Goal: Navigation & Orientation: Find specific page/section

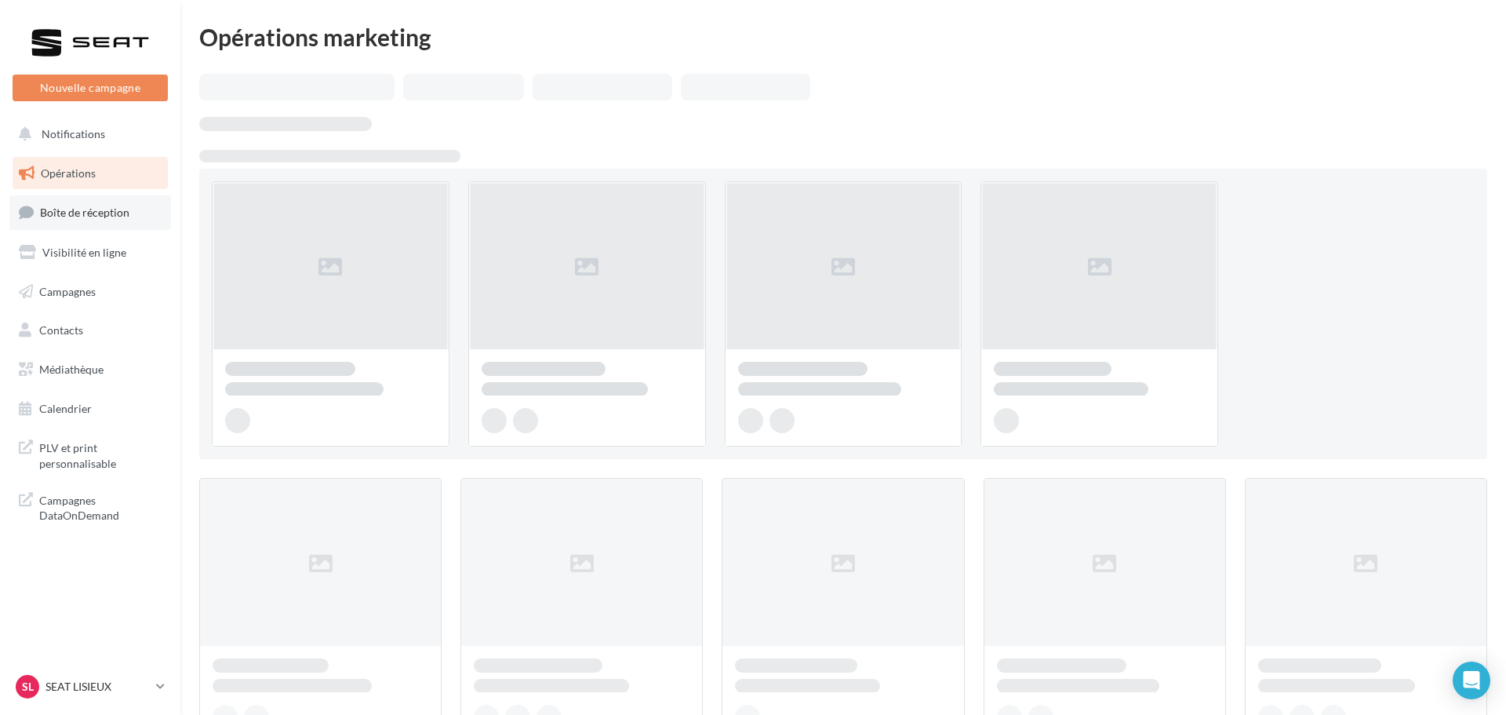
click at [104, 198] on link "Boîte de réception" at bounding box center [90, 212] width 162 height 34
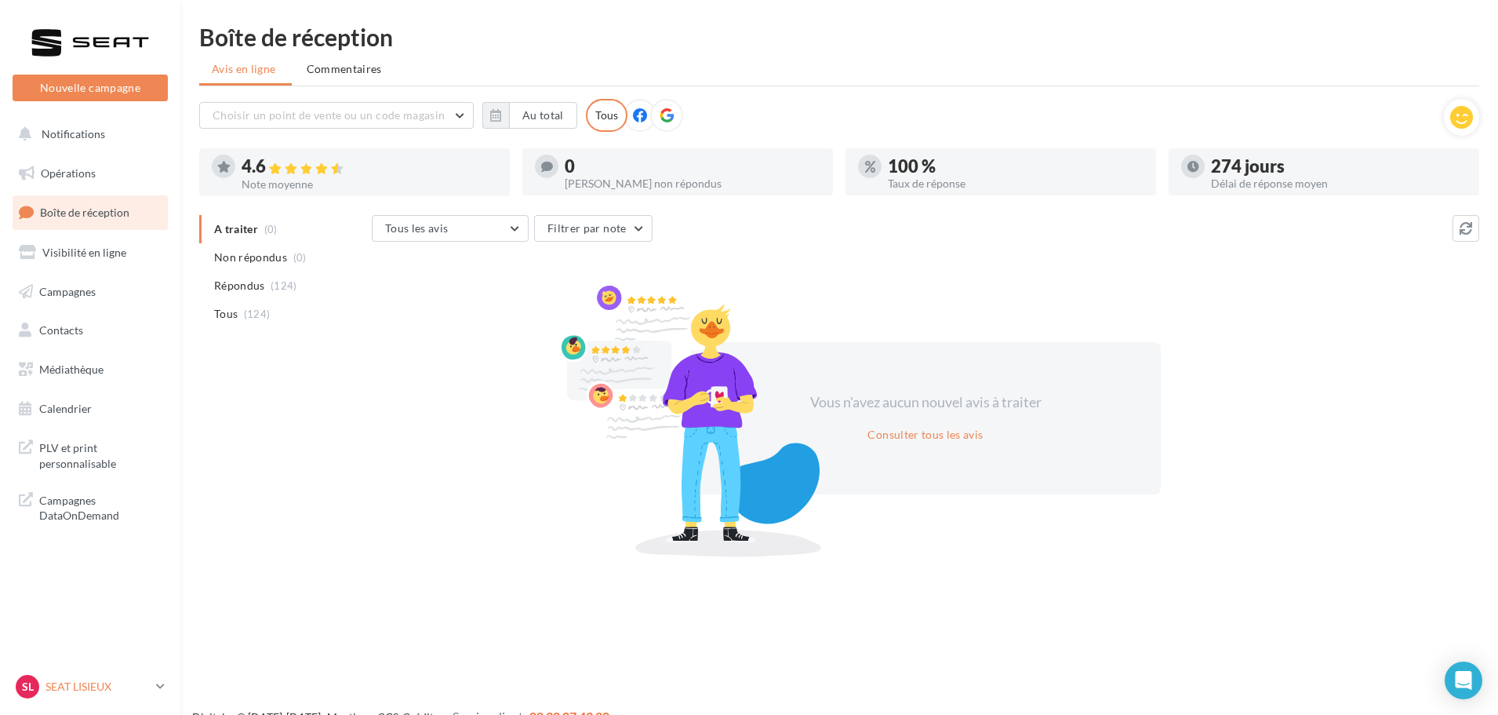
click at [92, 679] on p "SEAT LISIEUX" at bounding box center [97, 687] width 104 height 16
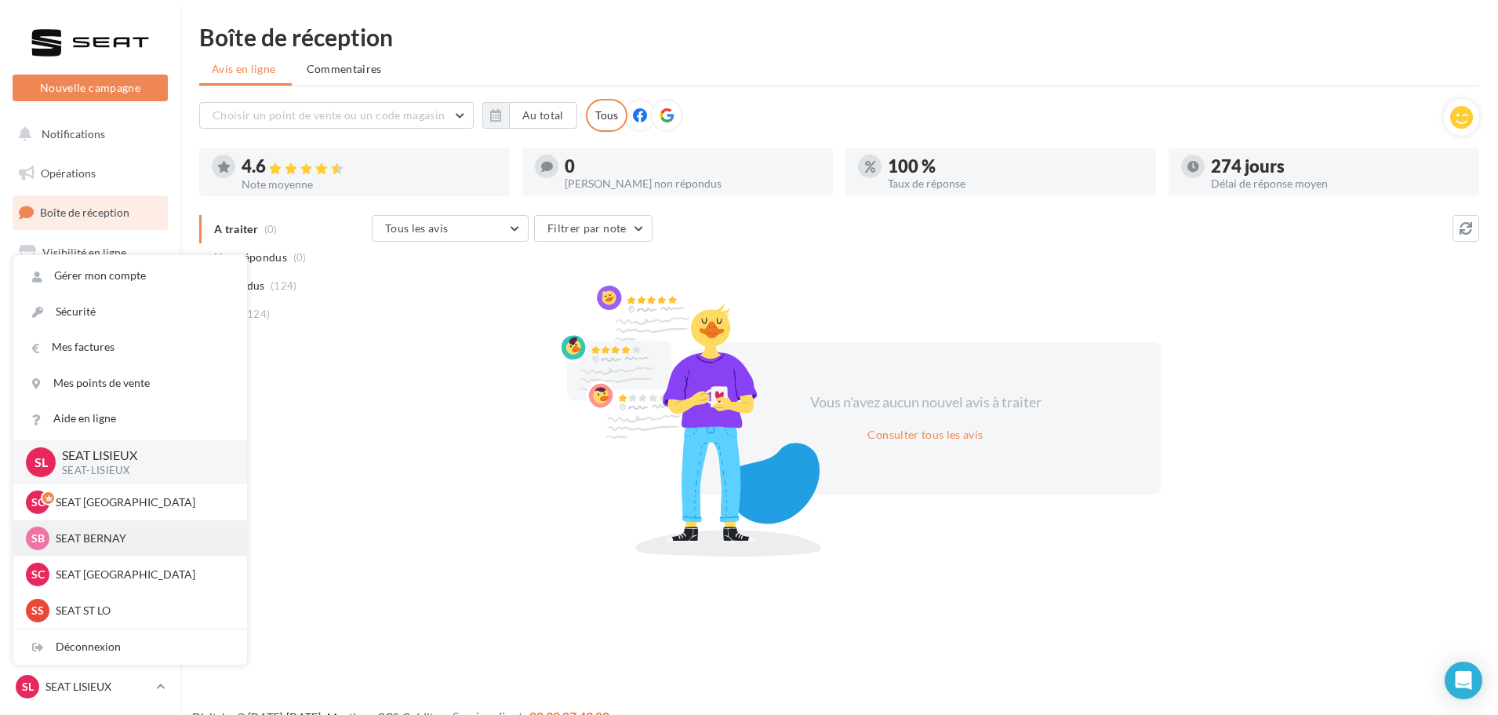
click at [109, 528] on div "SB SEAT BERNAY SEAT-[GEOGRAPHIC_DATA]" at bounding box center [130, 538] width 209 height 24
